Goal: Navigation & Orientation: Find specific page/section

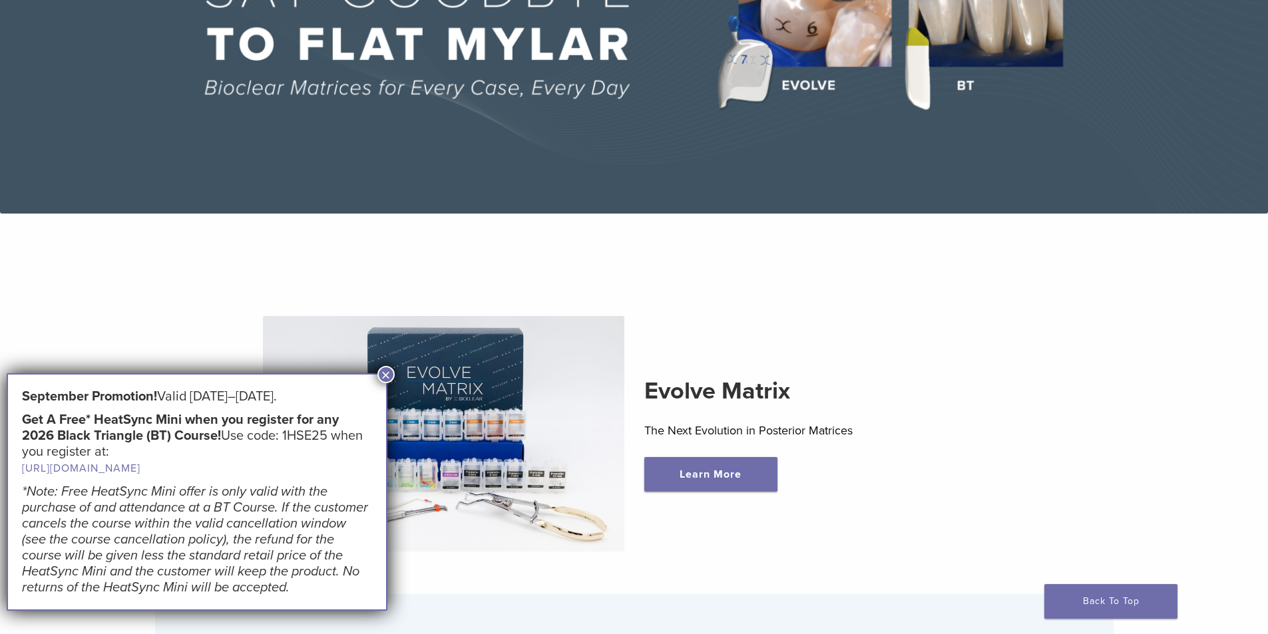
scroll to position [333, 0]
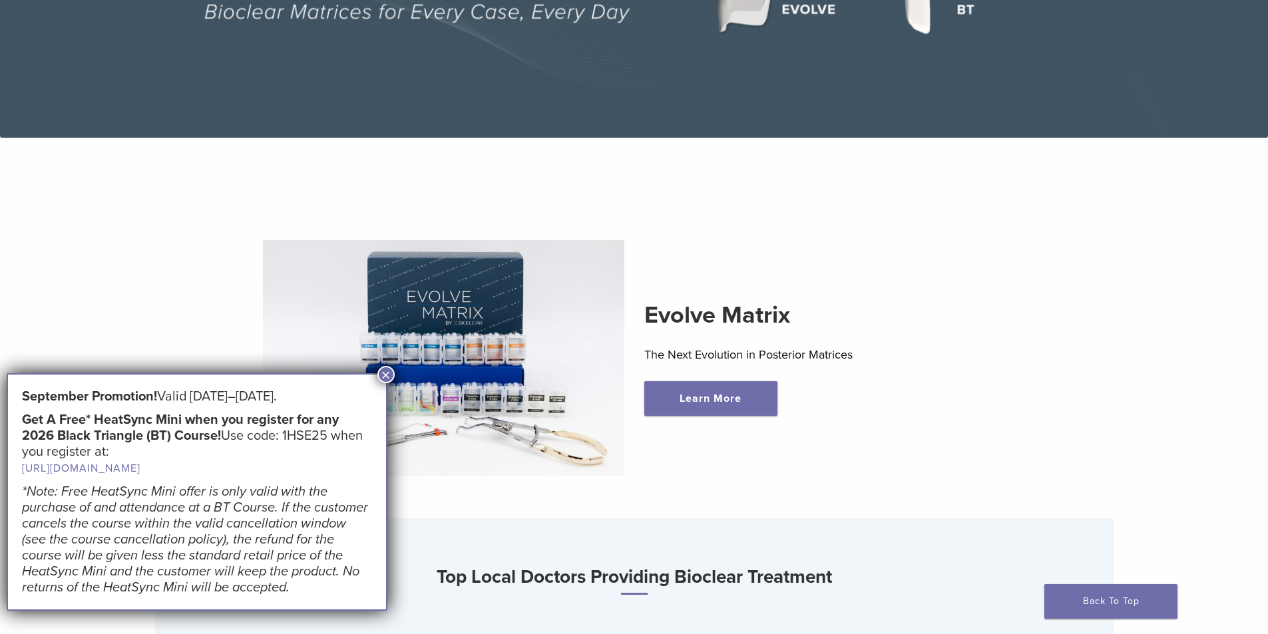
click at [383, 375] on button "×" at bounding box center [385, 374] width 17 height 17
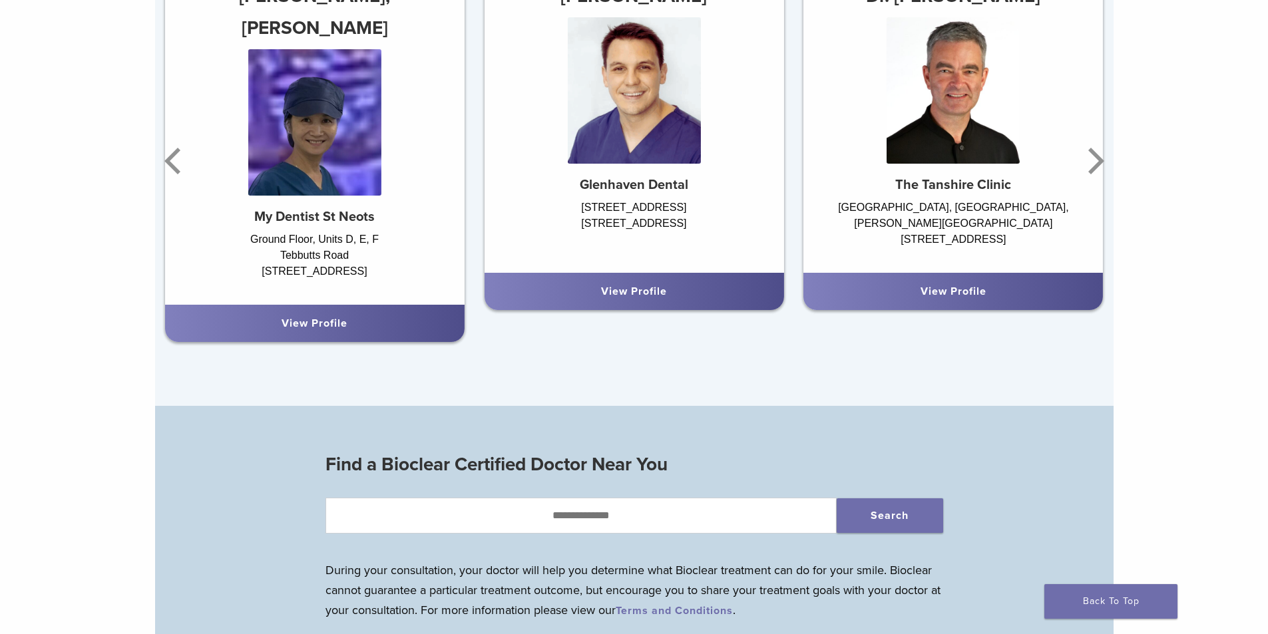
scroll to position [799, 0]
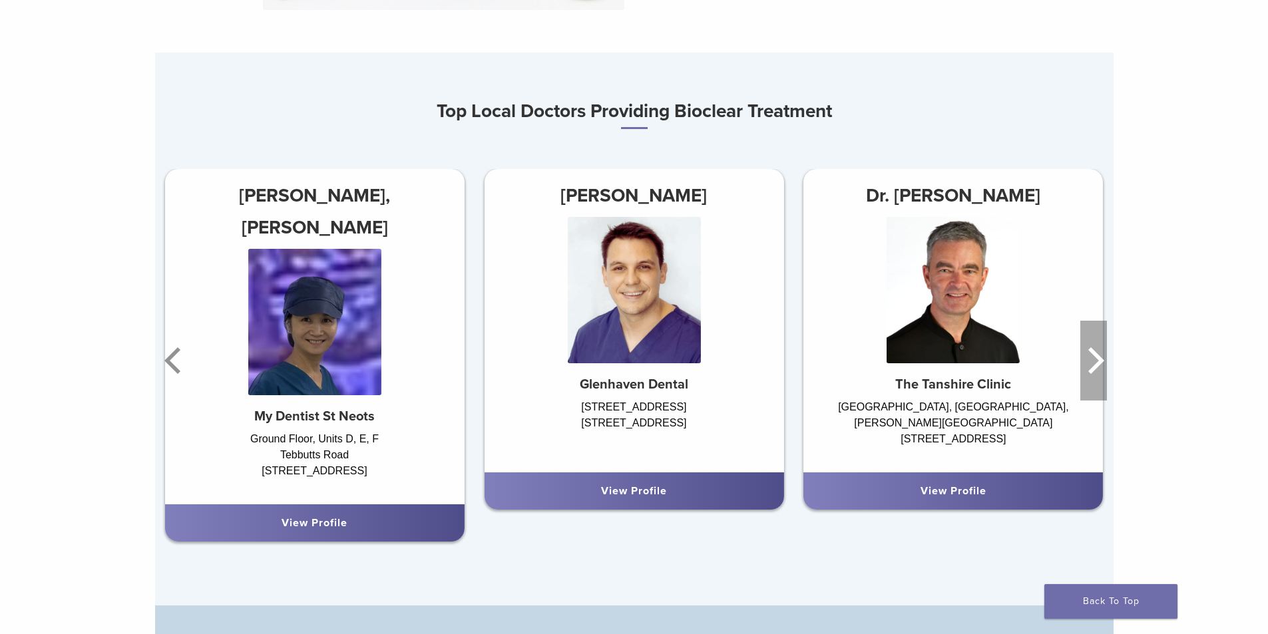
click at [1100, 363] on icon "Next" at bounding box center [1096, 360] width 16 height 27
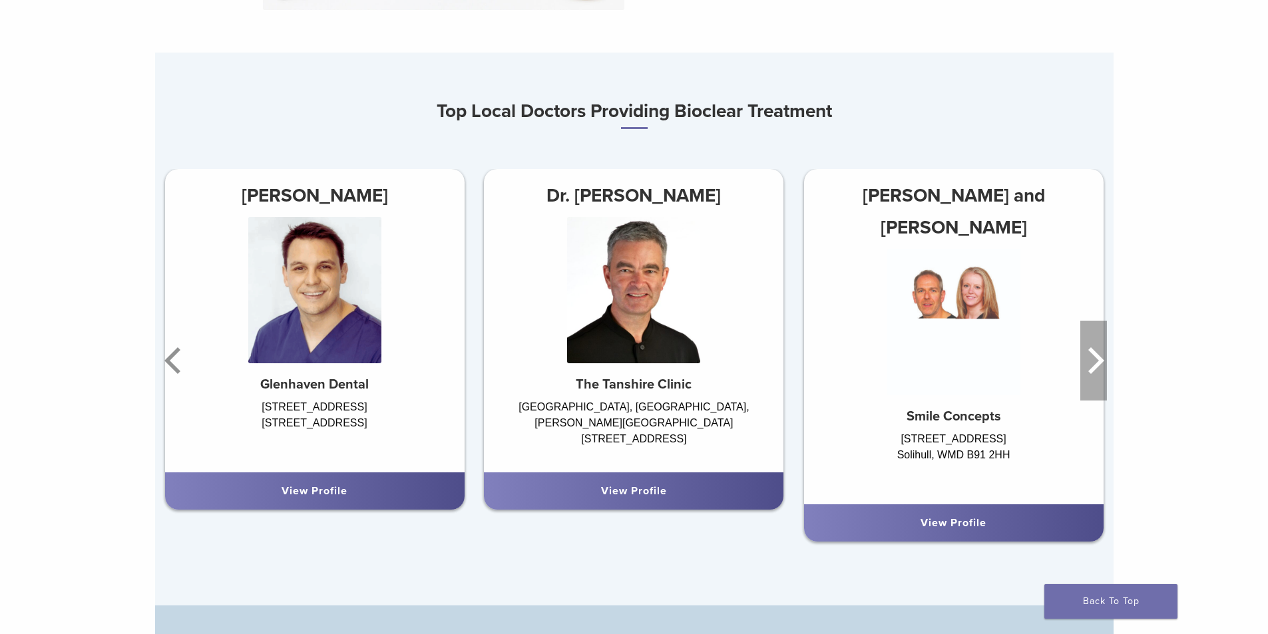
click at [1100, 363] on icon "Next" at bounding box center [1096, 360] width 16 height 27
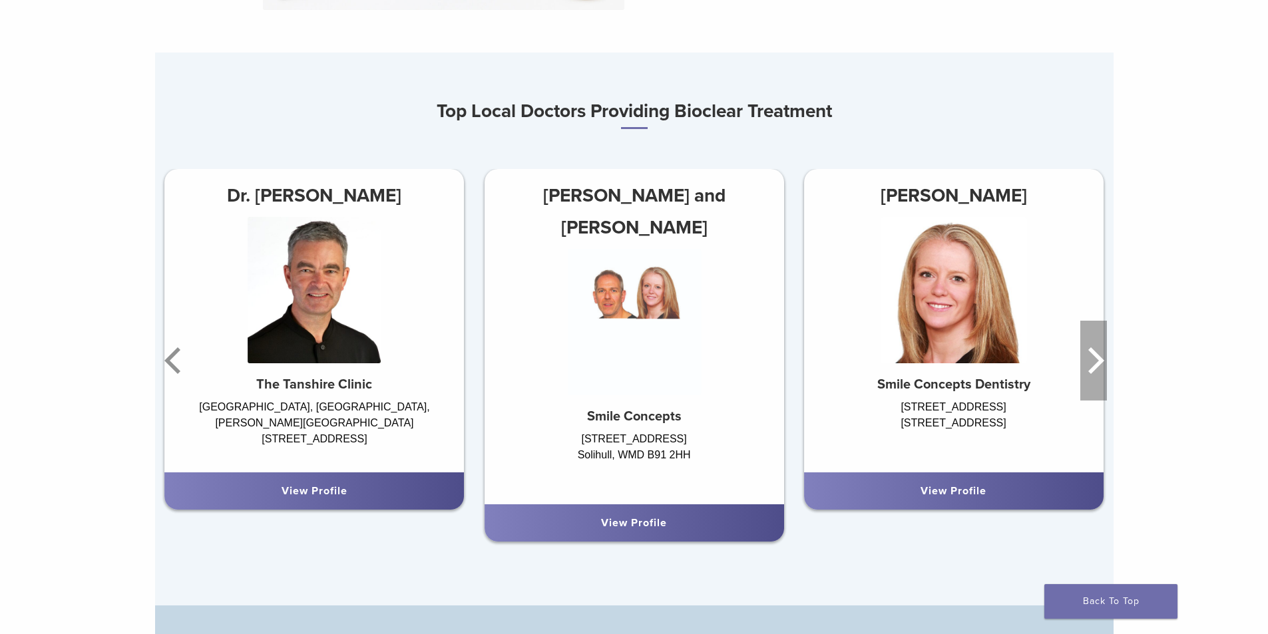
click at [1100, 363] on icon "Next" at bounding box center [1096, 360] width 16 height 27
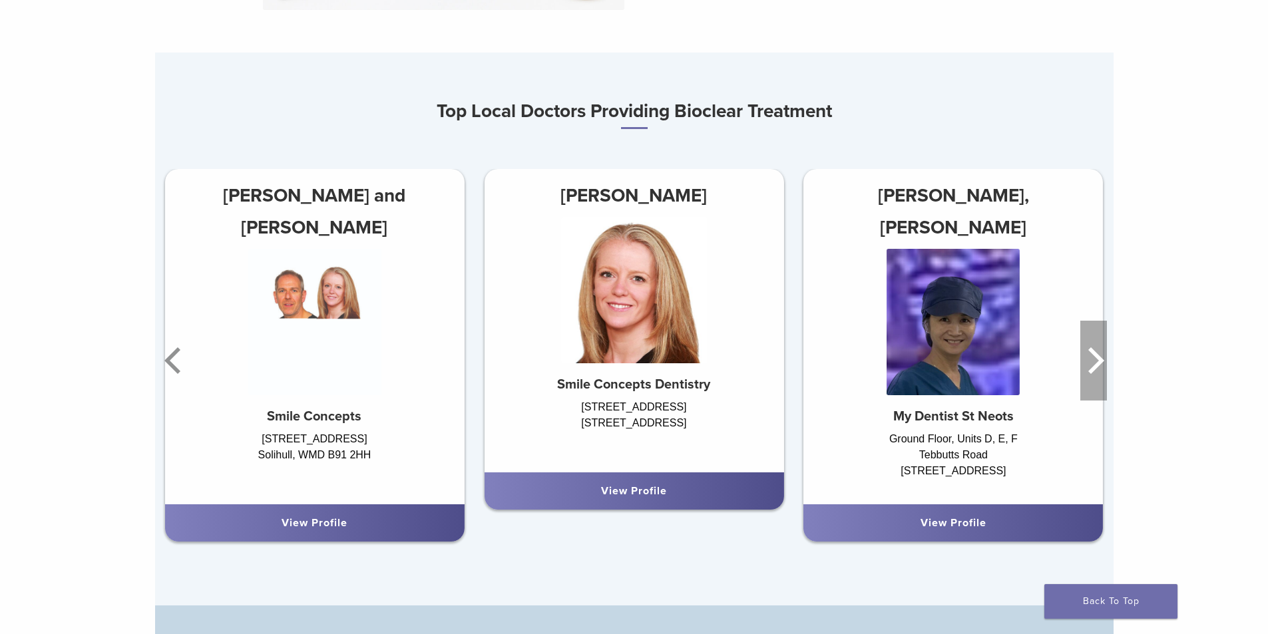
click at [1100, 363] on icon "Next" at bounding box center [1096, 360] width 16 height 27
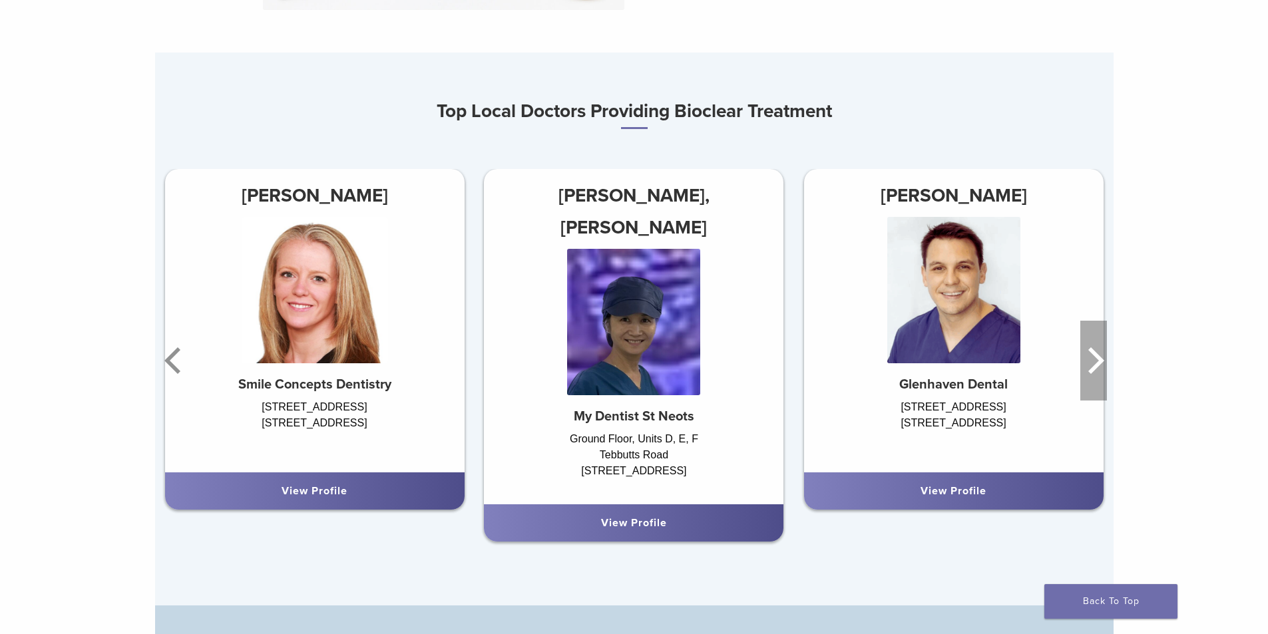
click at [1100, 363] on icon "Next" at bounding box center [1096, 360] width 16 height 27
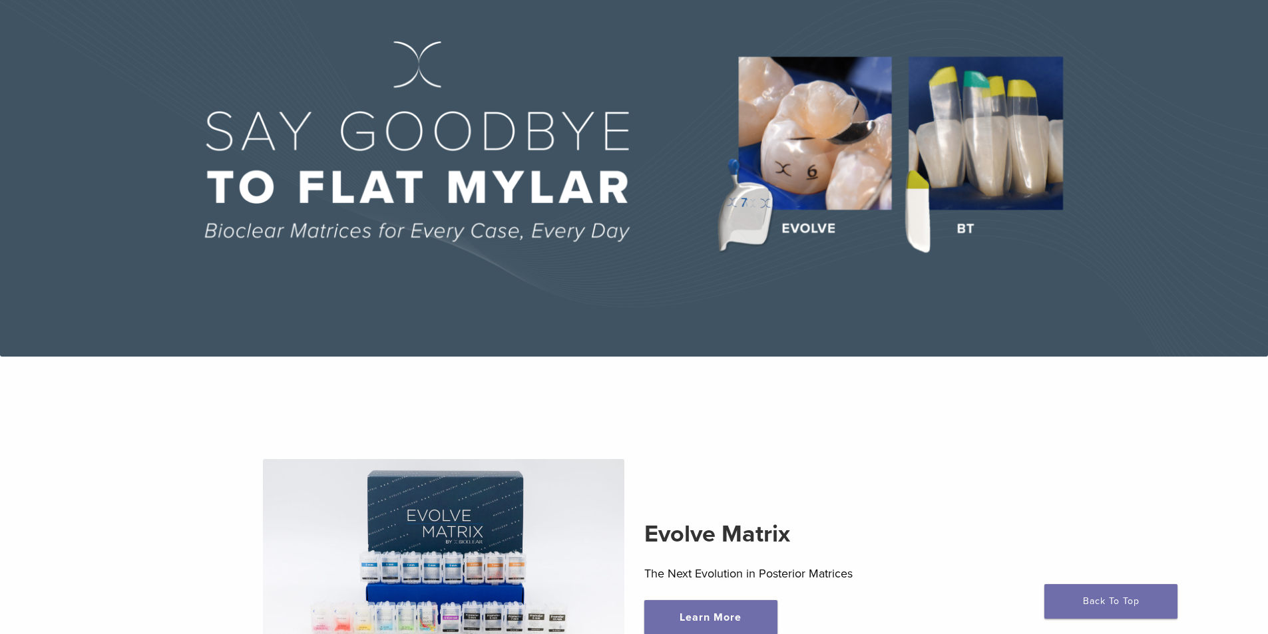
scroll to position [0, 0]
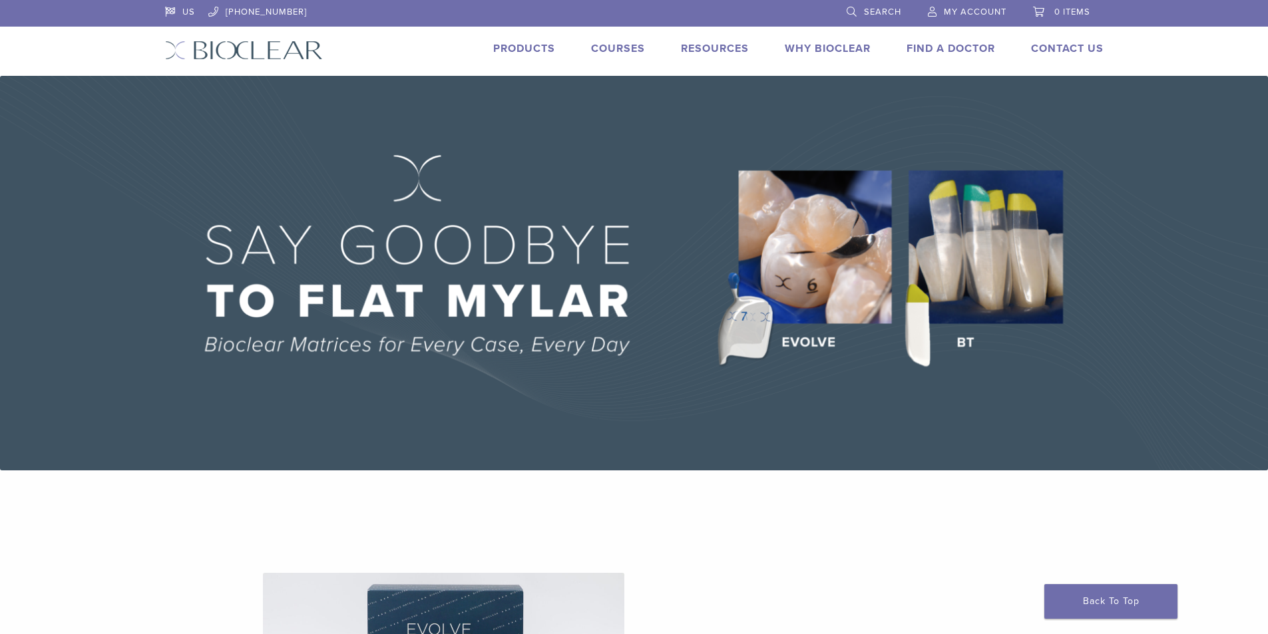
click at [821, 49] on link "Why Bioclear" at bounding box center [828, 48] width 86 height 13
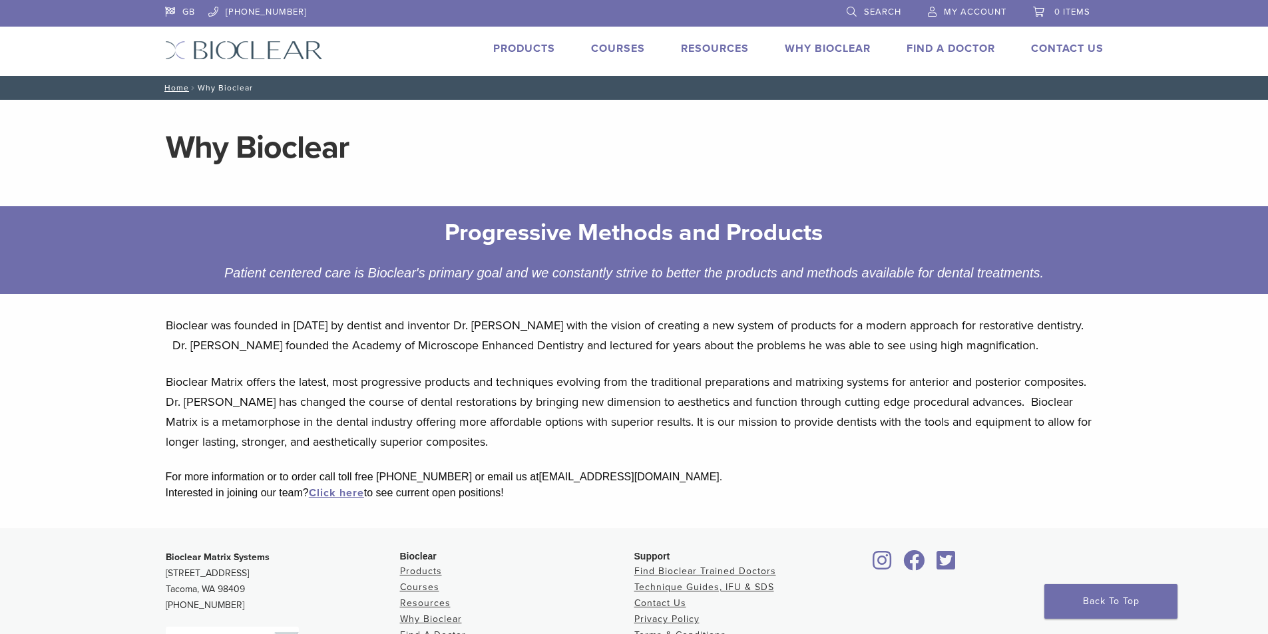
click at [522, 49] on link "Products" at bounding box center [524, 48] width 62 height 13
